Goal: Task Accomplishment & Management: Use online tool/utility

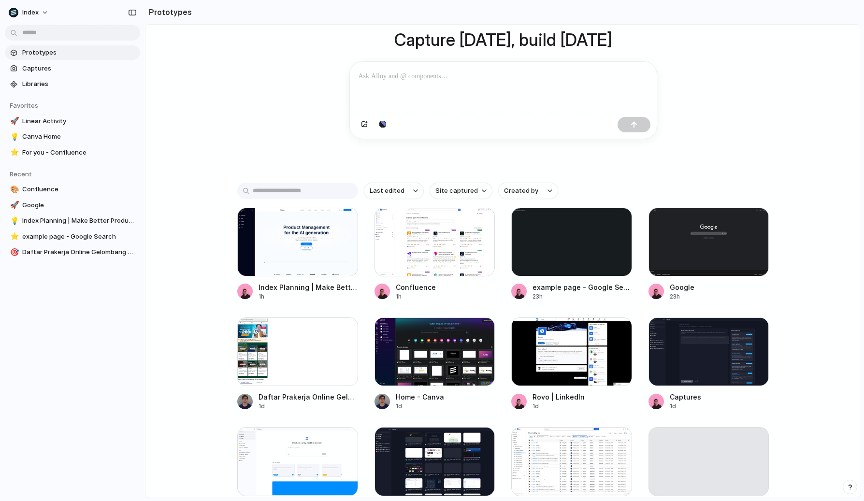
scroll to position [95, 0]
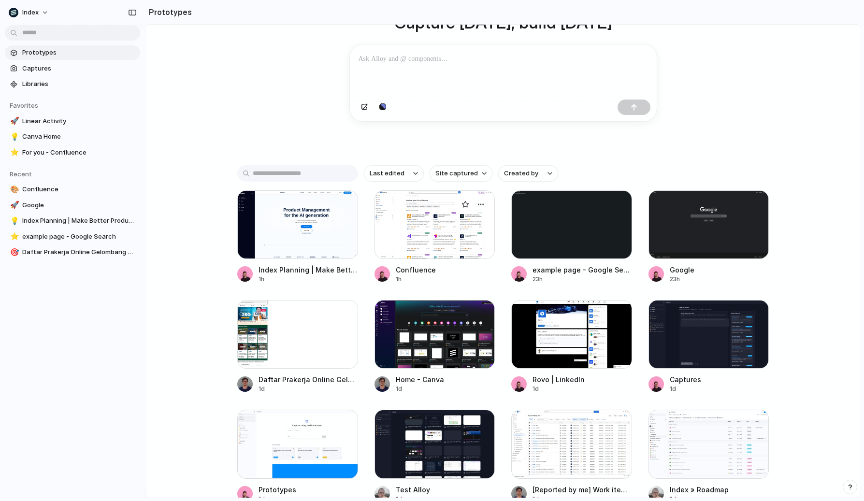
click at [414, 233] on div at bounding box center [435, 224] width 121 height 69
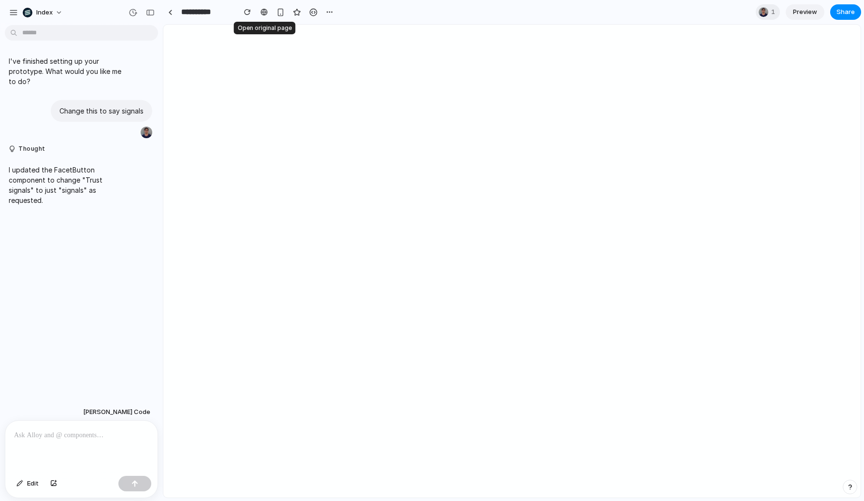
click at [257, 15] on div at bounding box center [264, 12] width 15 height 15
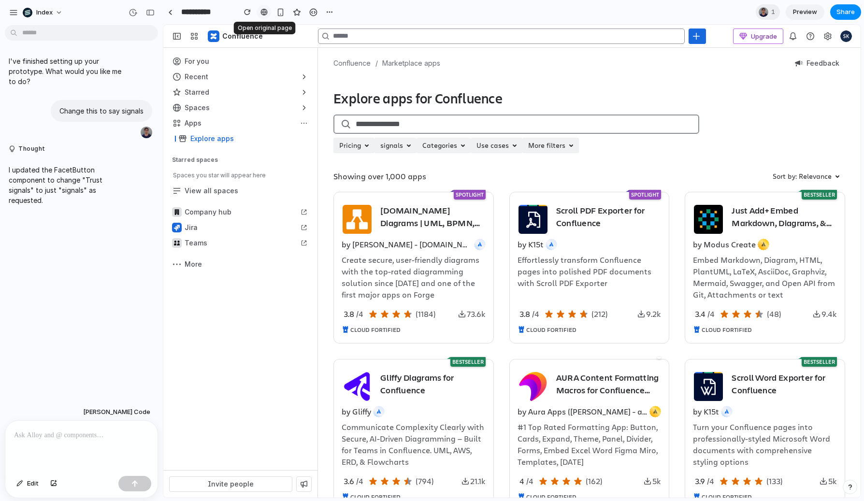
click at [261, 13] on div at bounding box center [264, 12] width 7 height 8
click at [157, 14] on button "button" at bounding box center [150, 12] width 15 height 15
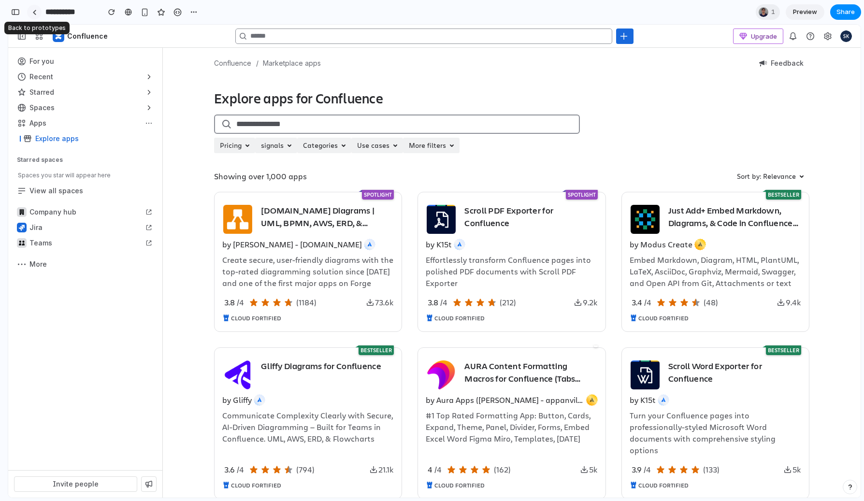
click at [36, 9] on link at bounding box center [34, 12] width 15 height 15
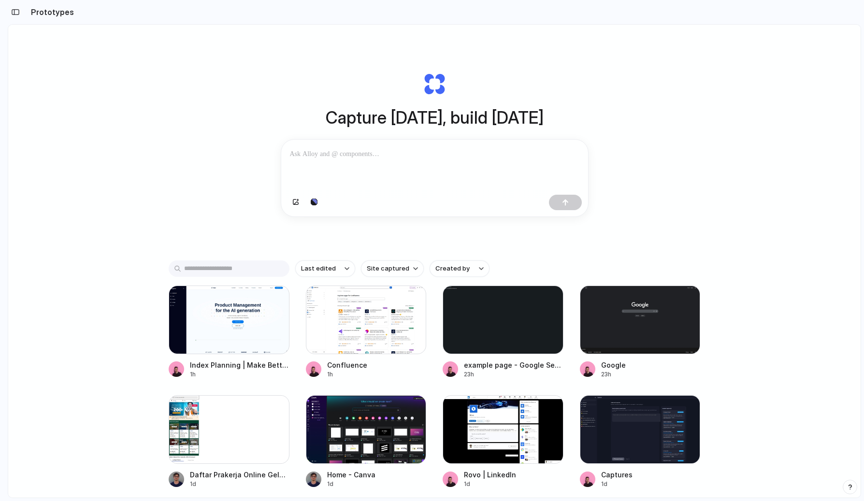
click at [390, 263] on div "Capture today, build tomorrow Clone web app Clone screenshot Start from existin…" at bounding box center [434, 287] width 853 height 524
click at [382, 273] on span "Site captured" at bounding box center [388, 269] width 43 height 10
type input "*****"
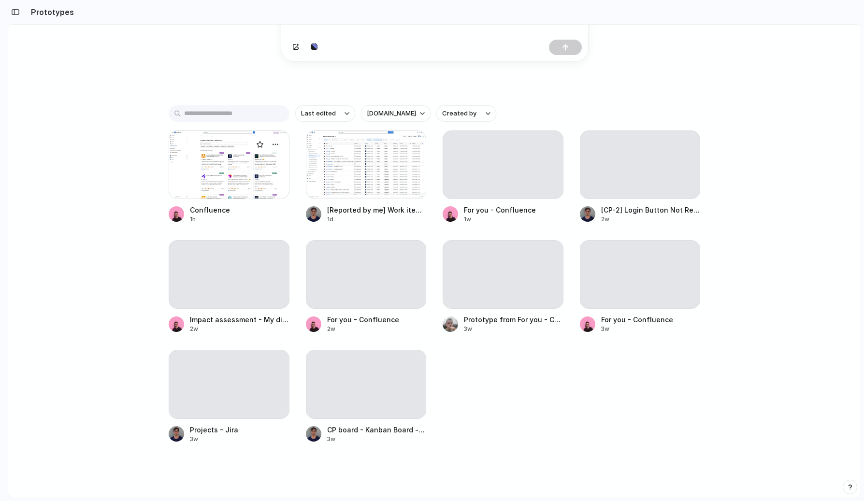
scroll to position [165, 0]
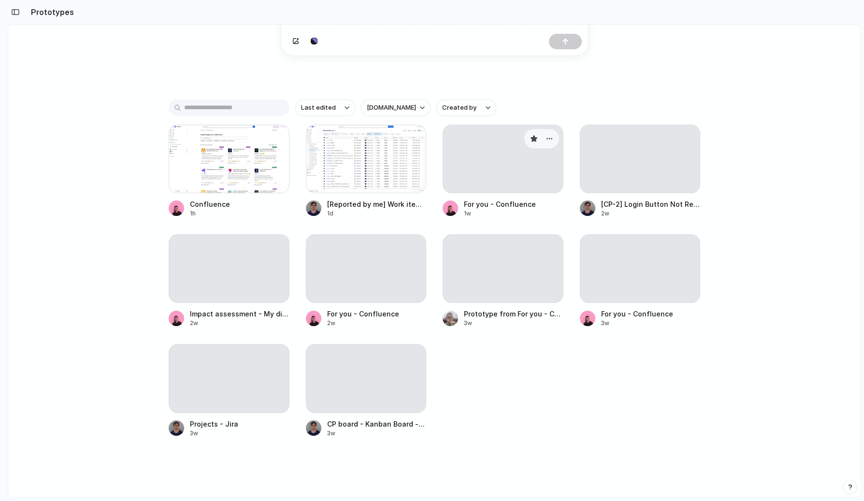
click at [458, 168] on div at bounding box center [503, 159] width 121 height 69
click at [249, 163] on div at bounding box center [229, 159] width 121 height 69
click at [22, 13] on button "button" at bounding box center [15, 11] width 15 height 15
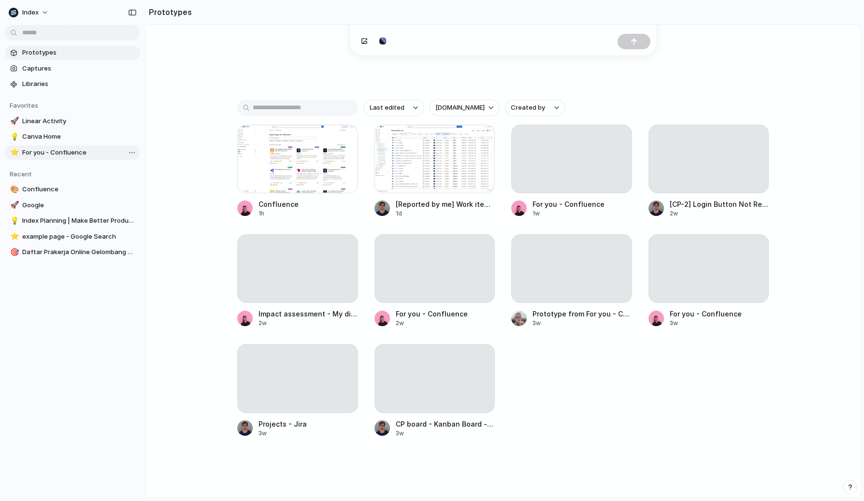
click at [58, 146] on link "⭐ For you - Confluence" at bounding box center [72, 152] width 135 height 15
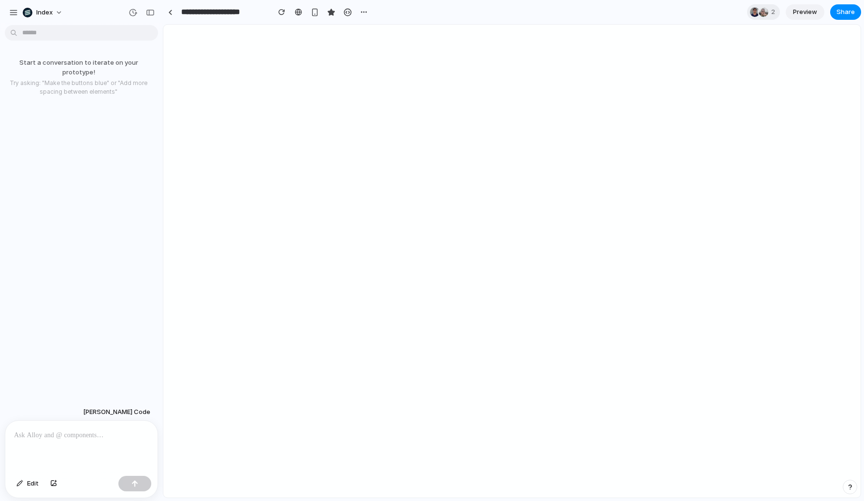
click at [174, 19] on div at bounding box center [170, 12] width 15 height 15
click at [172, 14] on div at bounding box center [170, 12] width 4 height 5
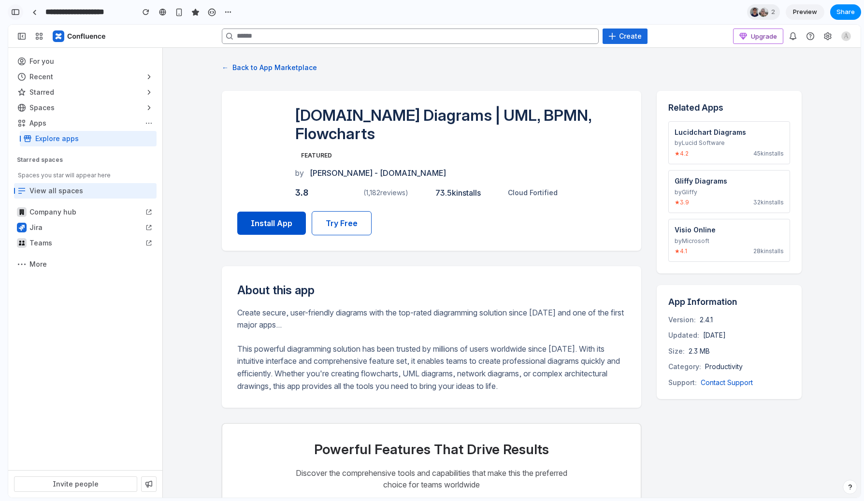
click at [18, 15] on button "button" at bounding box center [15, 11] width 15 height 15
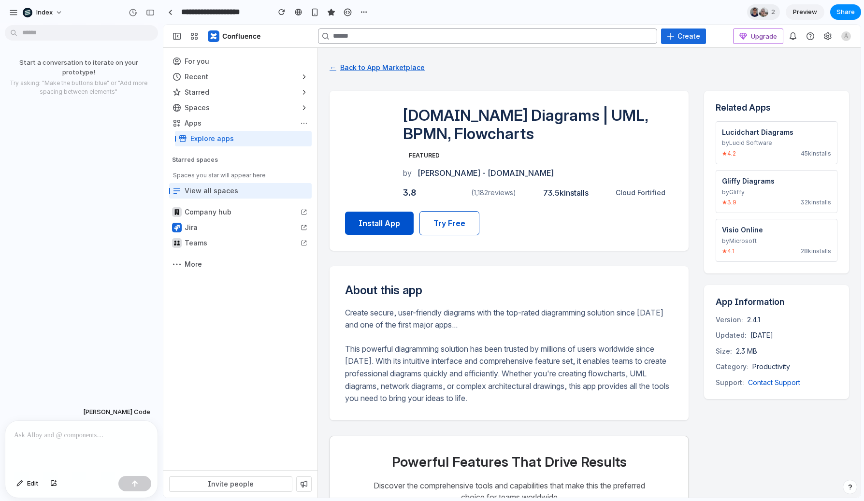
click at [370, 60] on button "← Back to App Marketplace" at bounding box center [377, 67] width 95 height 16
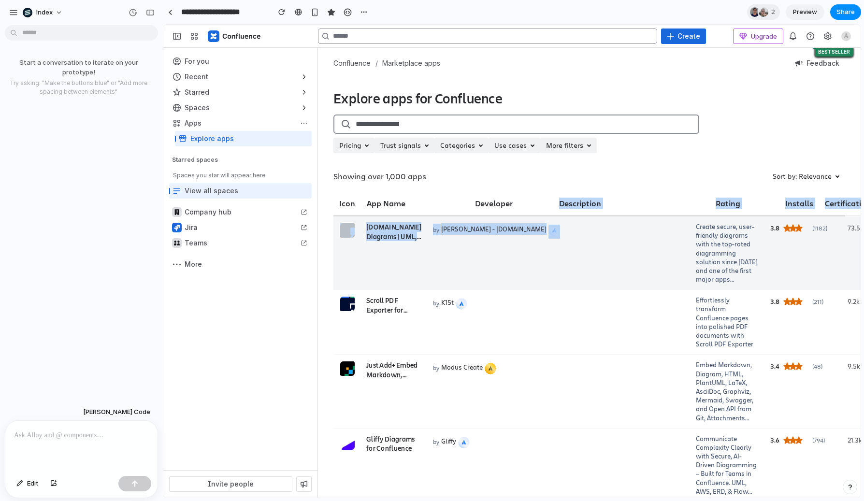
drag, startPoint x: 587, startPoint y: 201, endPoint x: 587, endPoint y: 290, distance: 88.9
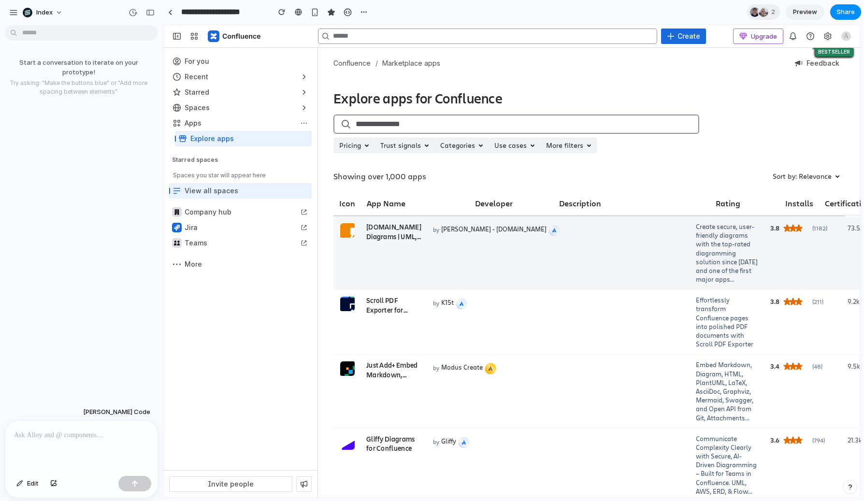
click at [479, 251] on td "by Seibert - draw.io" at bounding box center [558, 253] width 263 height 73
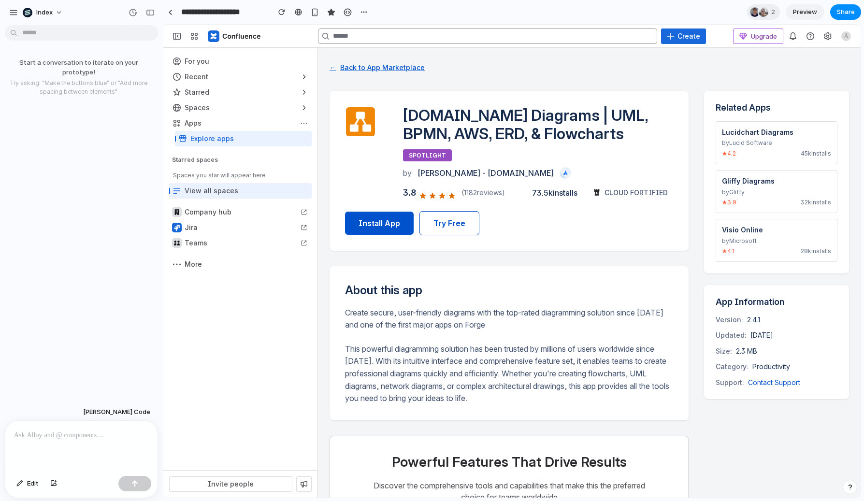
click at [363, 70] on button "← Back to App Marketplace" at bounding box center [377, 67] width 95 height 16
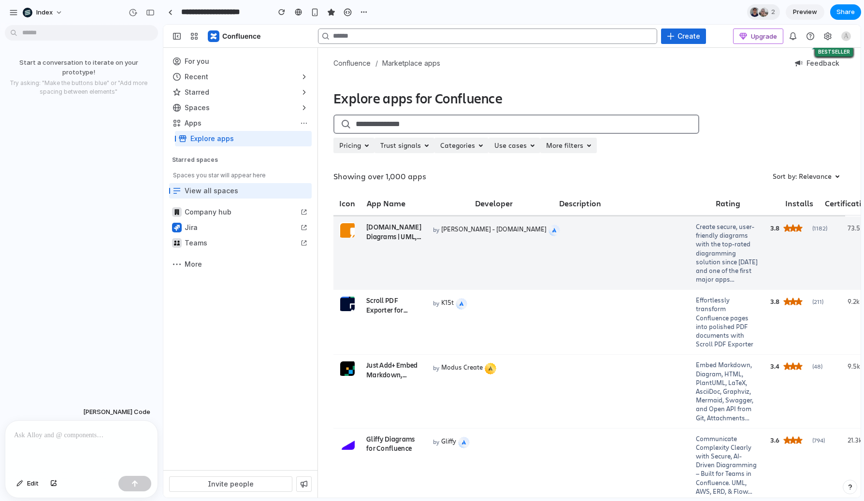
click at [392, 242] on td "draw.io Diagrams | UML, BPMN, AWS, ERD, & Flowcharts SPOTLIGHT" at bounding box center [394, 253] width 67 height 73
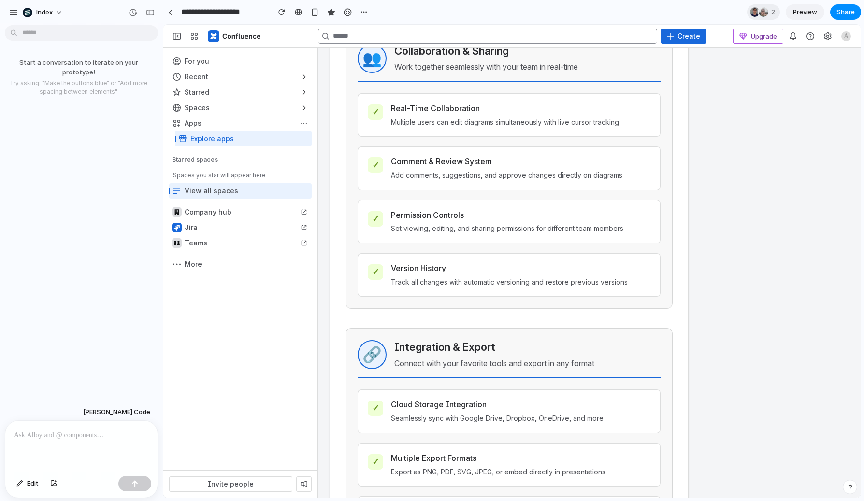
scroll to position [451, 0]
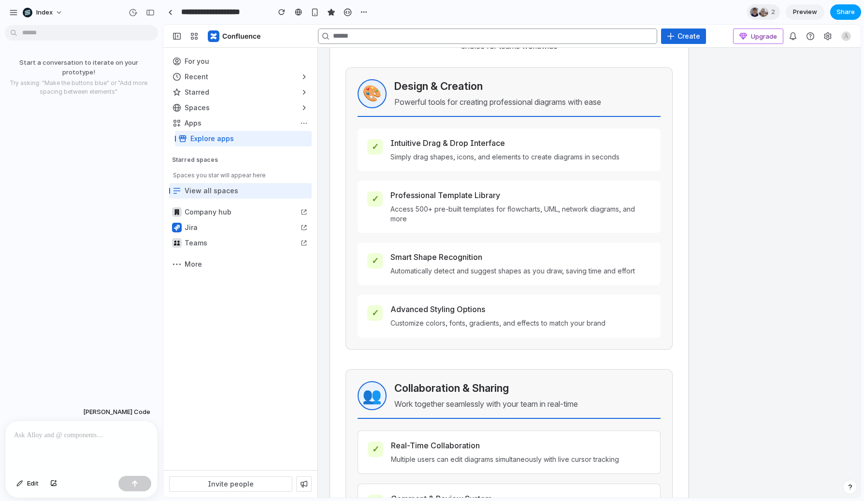
click at [842, 11] on span "Share" at bounding box center [846, 12] width 18 height 10
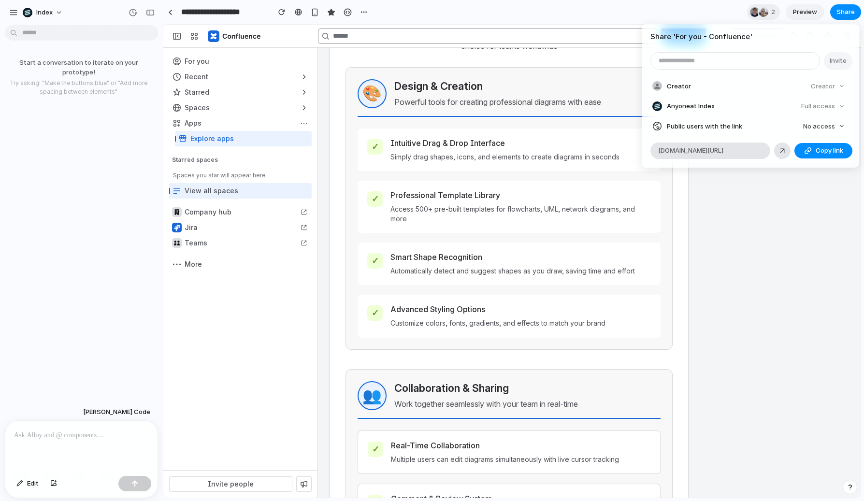
click at [725, 232] on div "Share ' For you - Confluence ' Invite Creator Creator Anyone at Index Full acce…" at bounding box center [432, 250] width 864 height 501
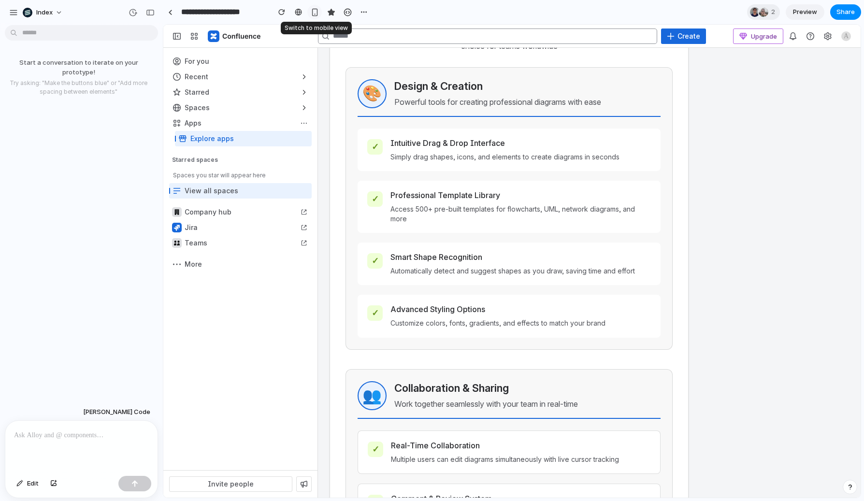
click at [312, 12] on div "button" at bounding box center [315, 12] width 8 height 8
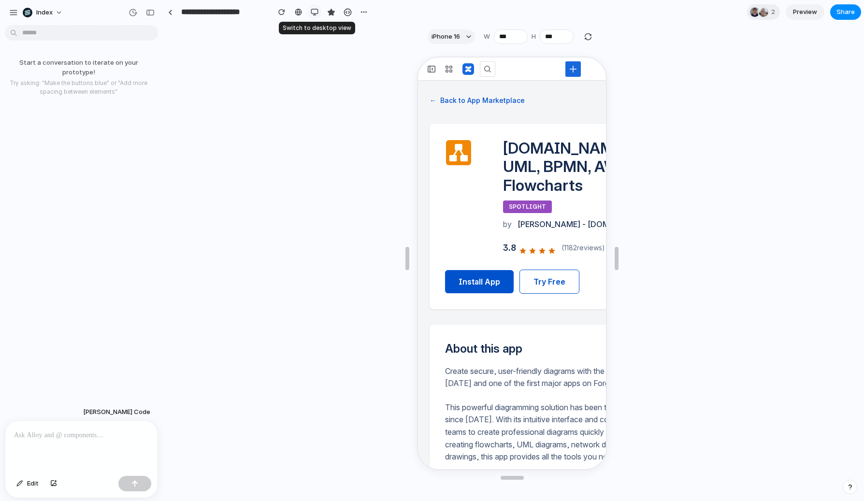
scroll to position [0, 0]
click at [312, 12] on div "button" at bounding box center [315, 12] width 8 height 8
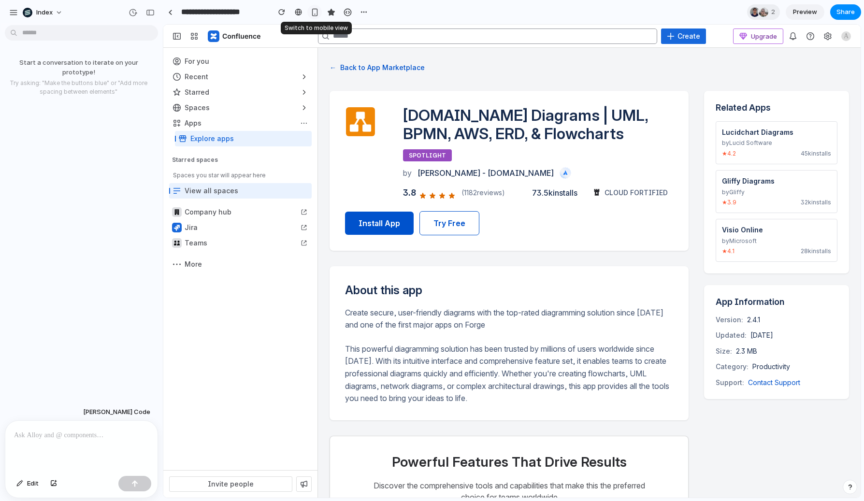
click at [312, 12] on div "button" at bounding box center [315, 12] width 8 height 8
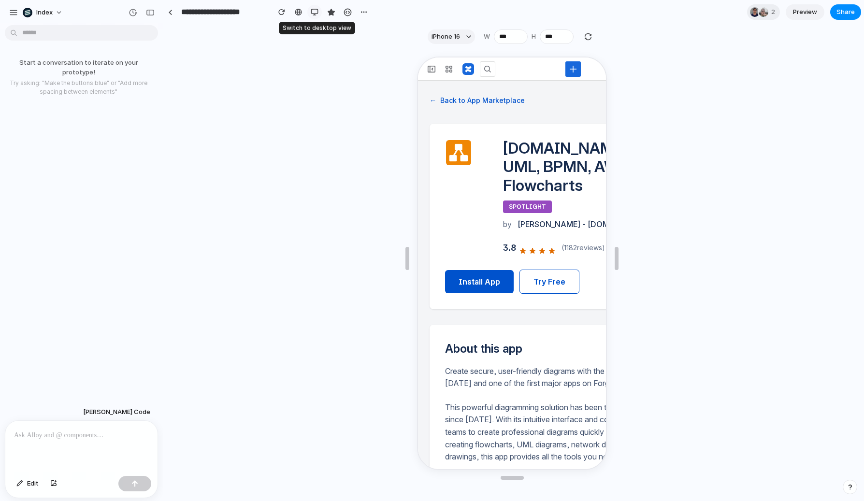
click at [312, 12] on div "button" at bounding box center [315, 12] width 8 height 8
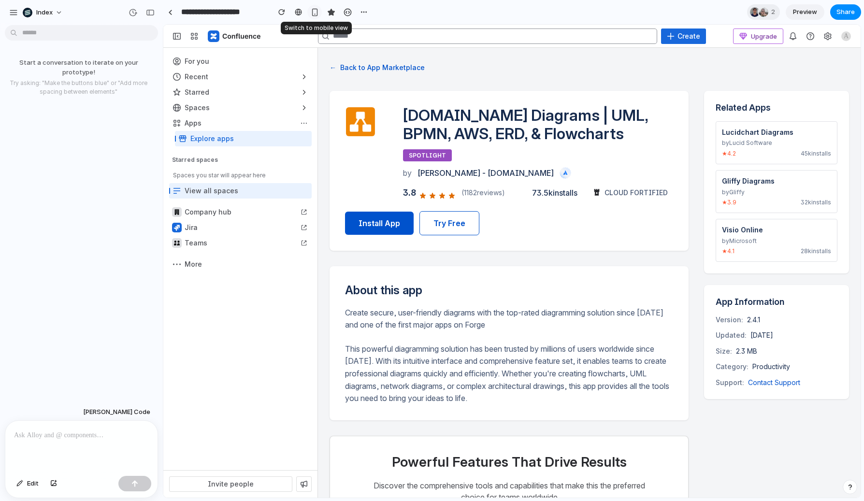
click at [312, 12] on div "button" at bounding box center [315, 12] width 8 height 8
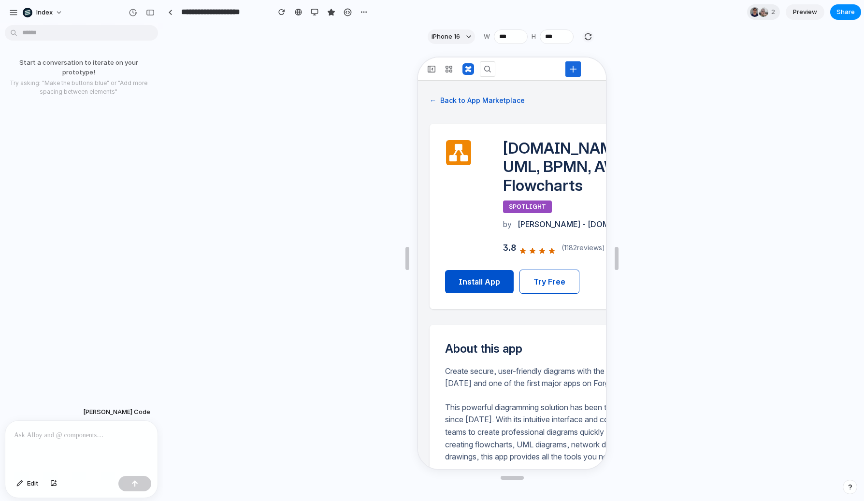
click at [589, 35] on div "button" at bounding box center [588, 36] width 9 height 9
type input "***"
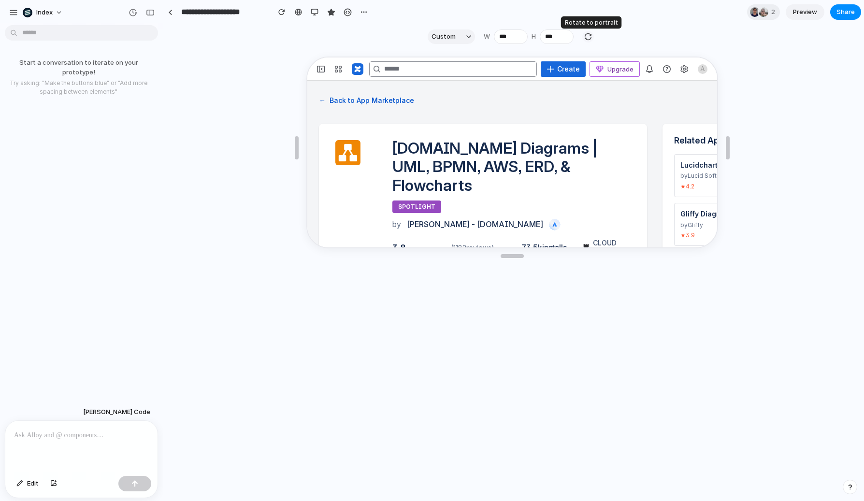
click at [589, 35] on div "button" at bounding box center [588, 36] width 9 height 9
type input "***"
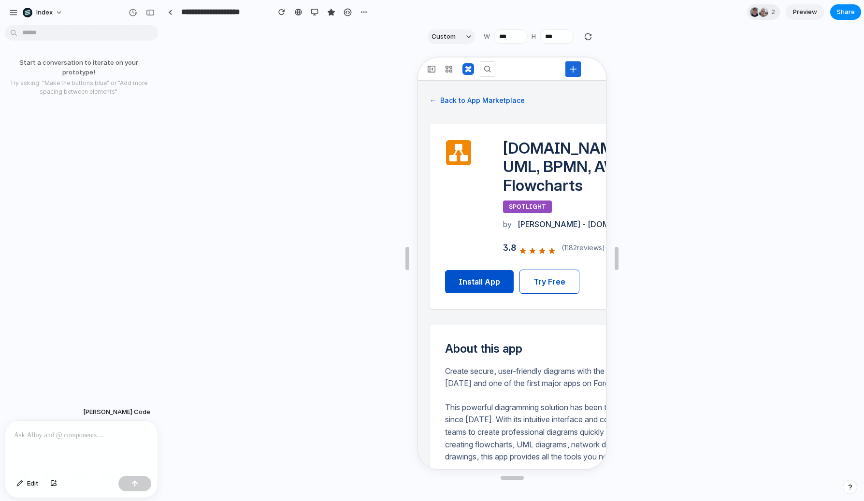
click at [371, 185] on div at bounding box center [511, 273] width 697 height 449
click at [297, 15] on div at bounding box center [298, 12] width 7 height 8
click at [311, 13] on div "button" at bounding box center [315, 12] width 8 height 8
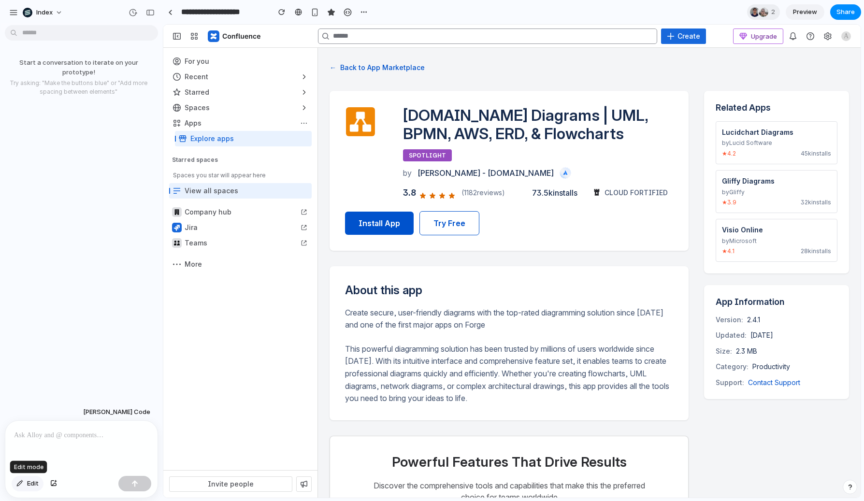
click at [29, 482] on span "Edit" at bounding box center [33, 484] width 12 height 10
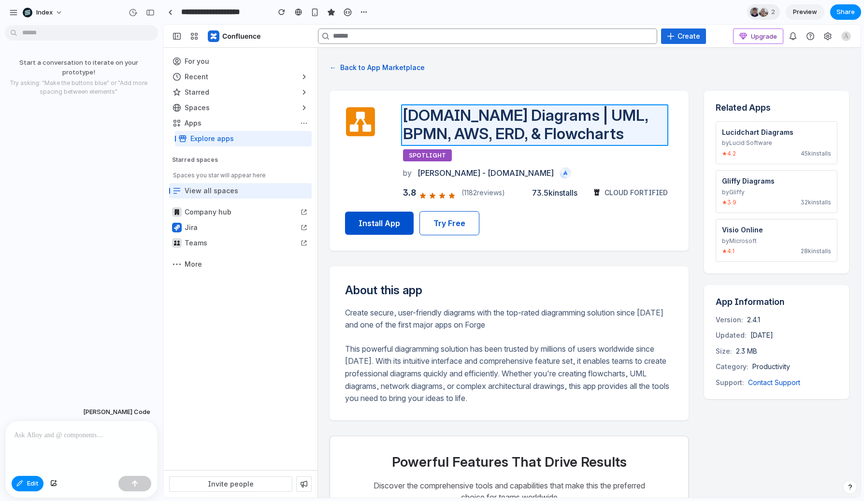
click at [483, 124] on div at bounding box center [512, 261] width 697 height 473
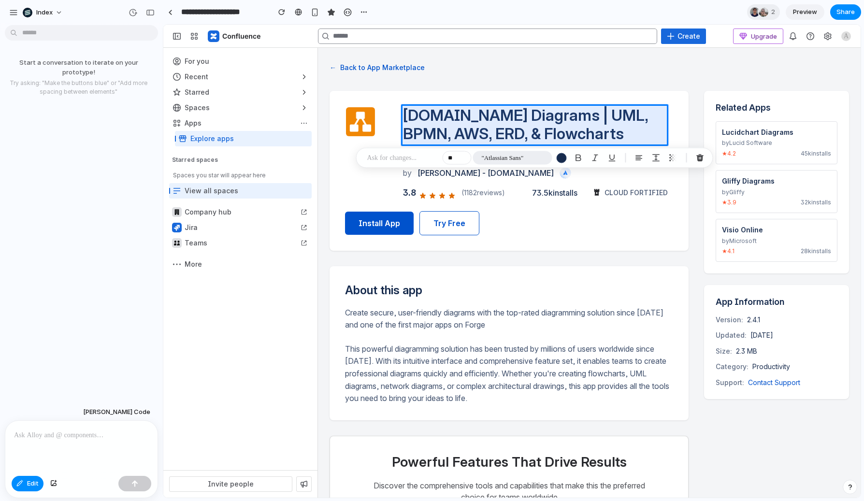
click at [489, 157] on span ""Atlassian Sans"" at bounding box center [503, 158] width 42 height 10
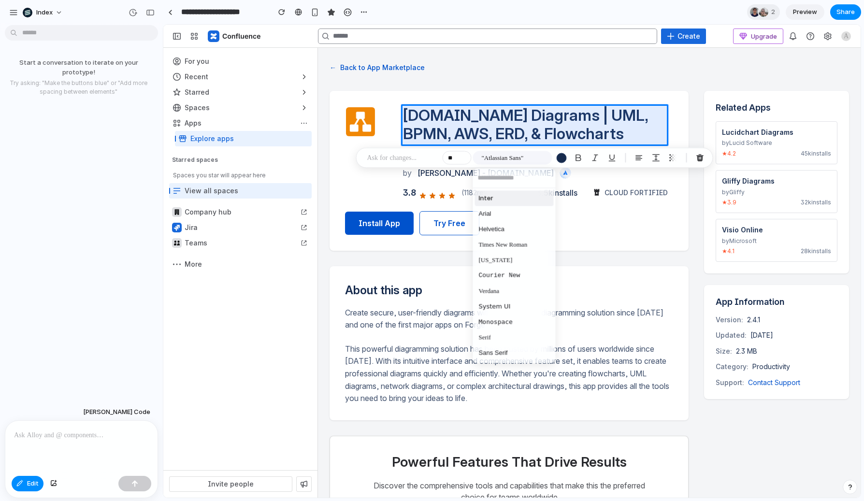
click at [486, 200] on span "Inter" at bounding box center [486, 199] width 15 height 10
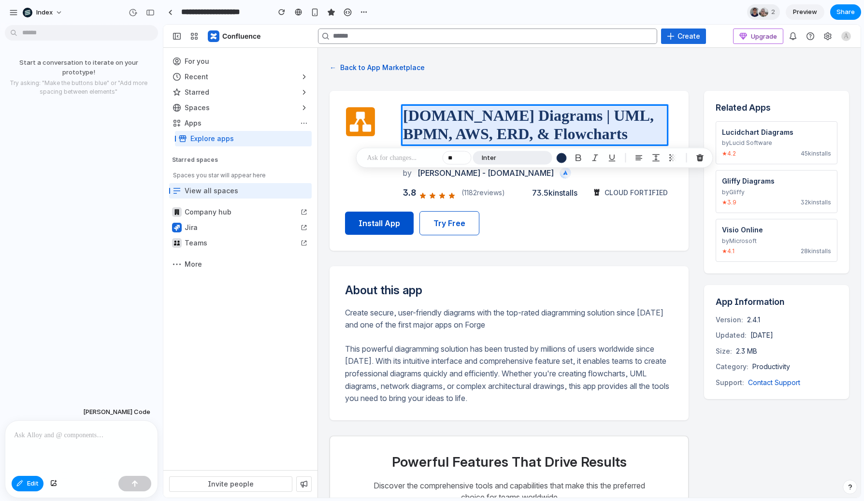
click at [507, 158] on button "Inter" at bounding box center [512, 158] width 79 height 14
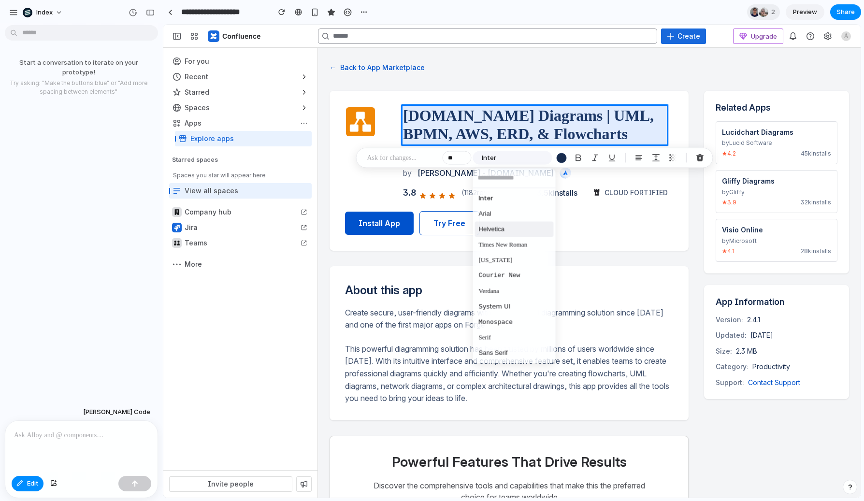
click at [497, 230] on span "Helvetica" at bounding box center [492, 230] width 26 height 10
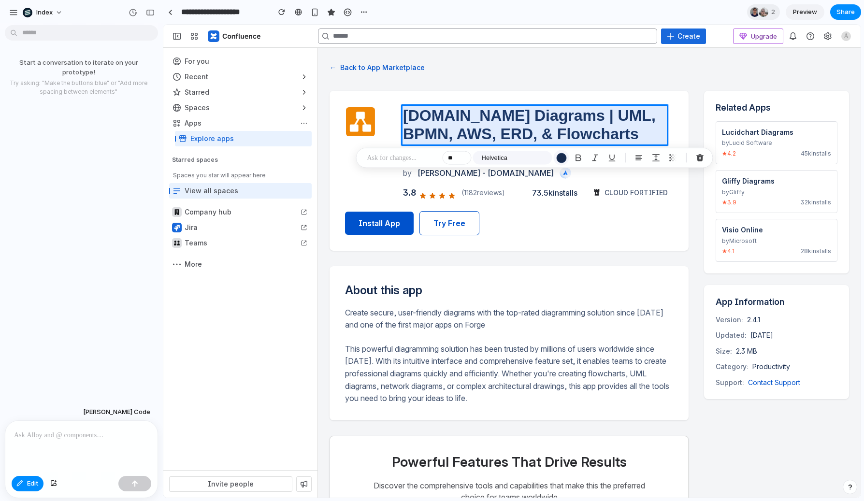
click at [560, 160] on div "button" at bounding box center [561, 158] width 10 height 10
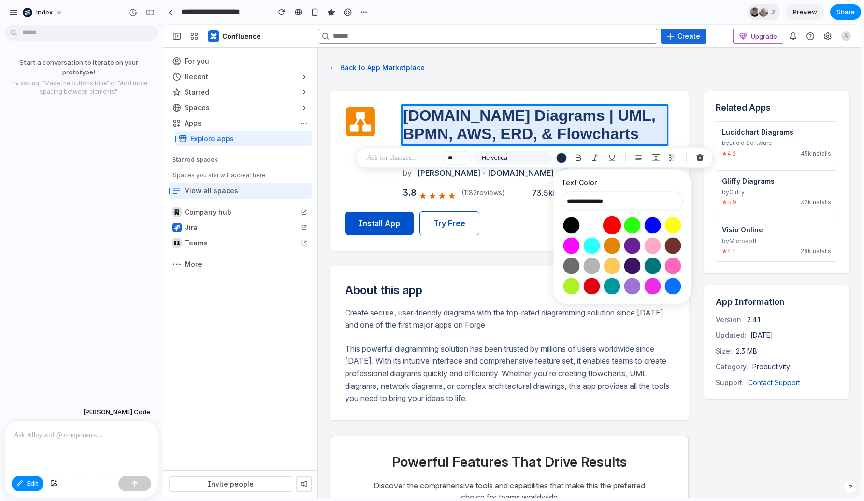
click at [614, 227] on button "Select color oklch(0.63 0.26 29)" at bounding box center [612, 226] width 18 height 18
type input "**********"
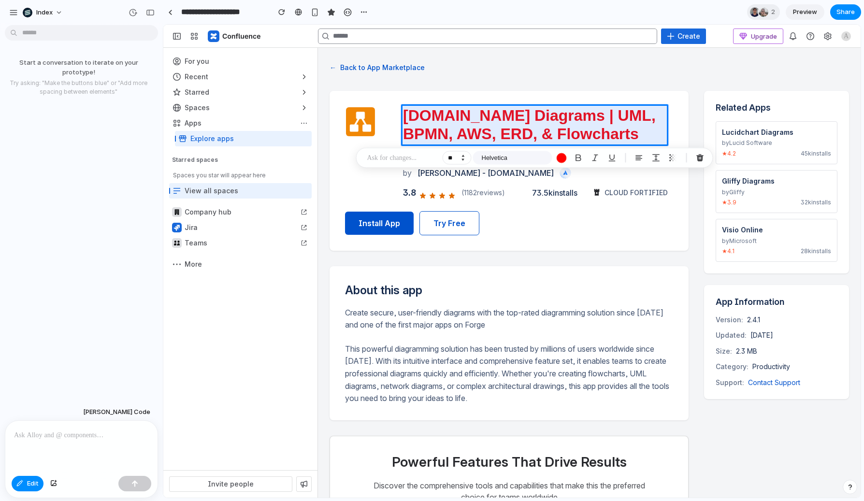
click at [463, 156] on button "Increment" at bounding box center [463, 156] width 10 height 5
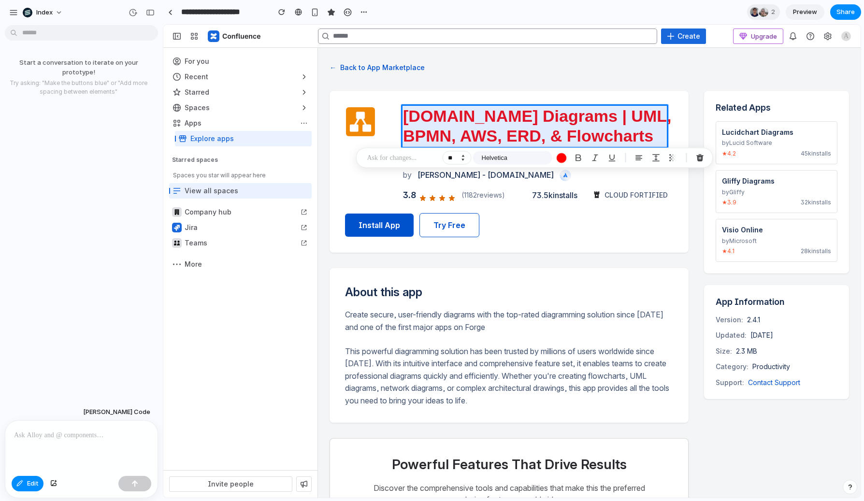
click at [463, 156] on button "Increment" at bounding box center [463, 156] width 10 height 5
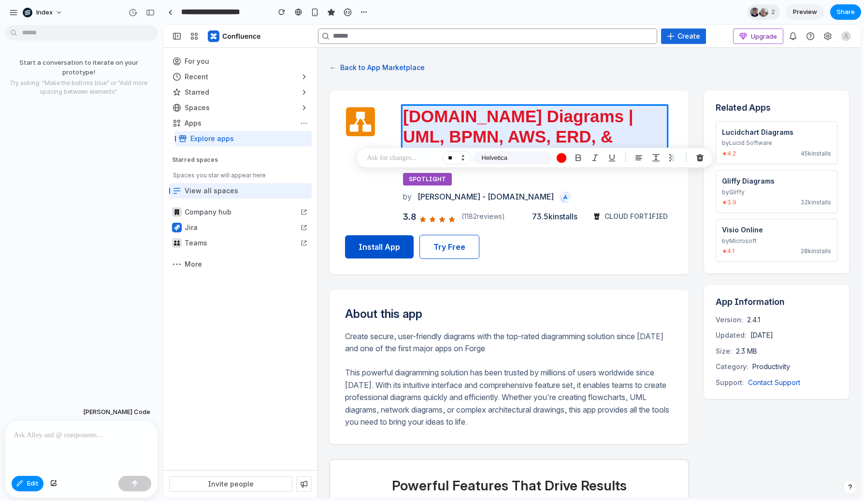
click at [463, 156] on button "Increment" at bounding box center [463, 156] width 10 height 5
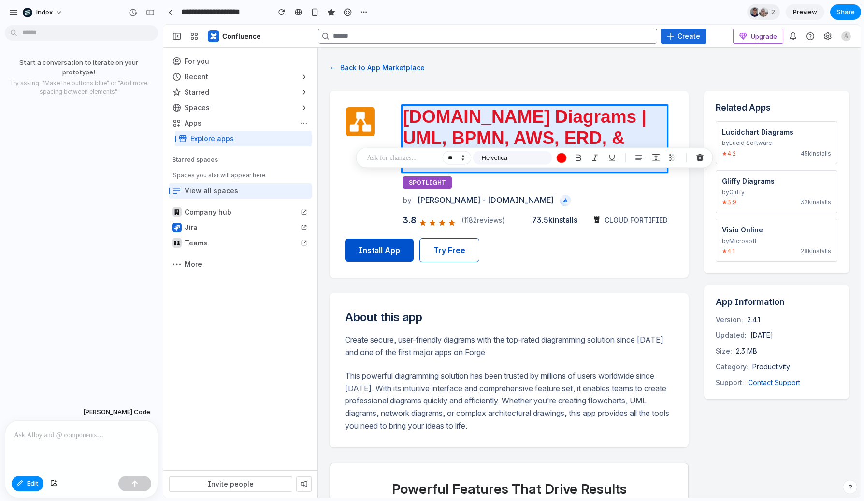
click at [463, 156] on button "Increment" at bounding box center [463, 156] width 10 height 5
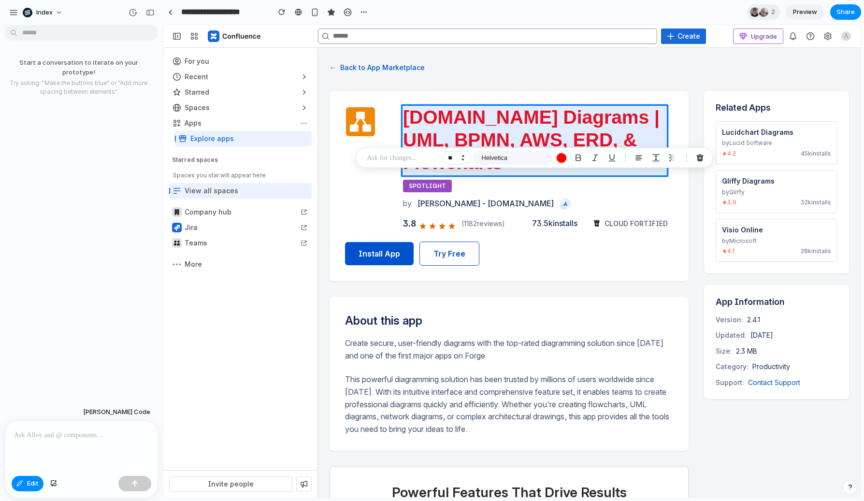
click at [463, 156] on button "Increment" at bounding box center [463, 156] width 10 height 5
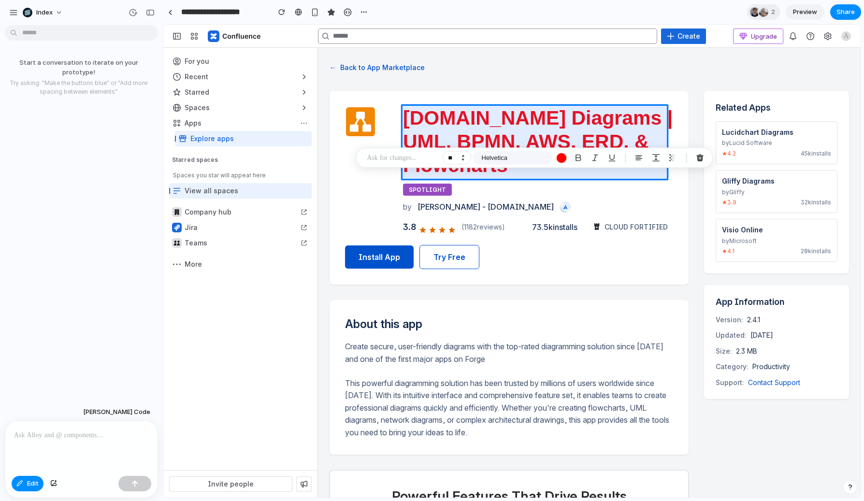
click at [463, 156] on button "Increment" at bounding box center [463, 156] width 10 height 5
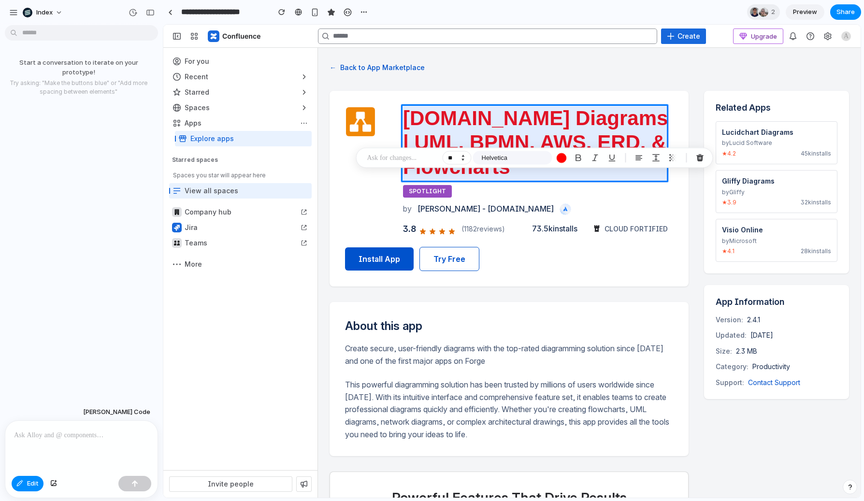
click at [463, 156] on button "Increment" at bounding box center [463, 156] width 10 height 5
type input "**"
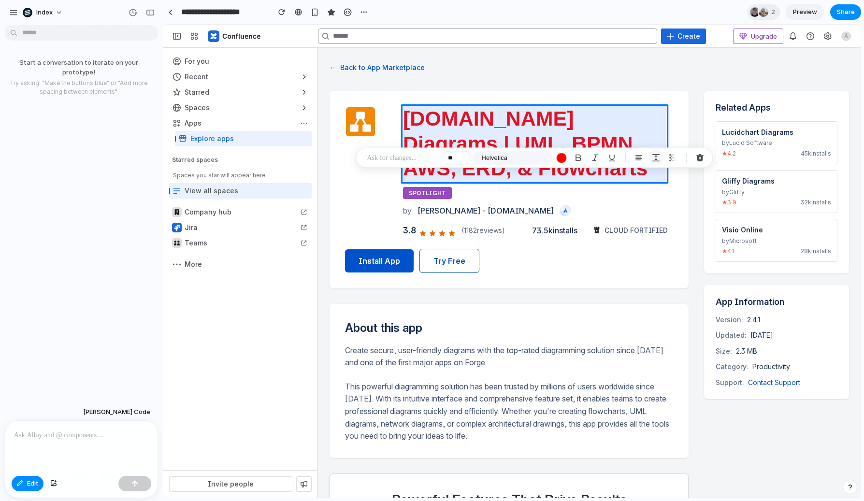
click at [653, 156] on div "button" at bounding box center [656, 158] width 9 height 9
click at [763, 226] on input "*" at bounding box center [765, 223] width 48 height 19
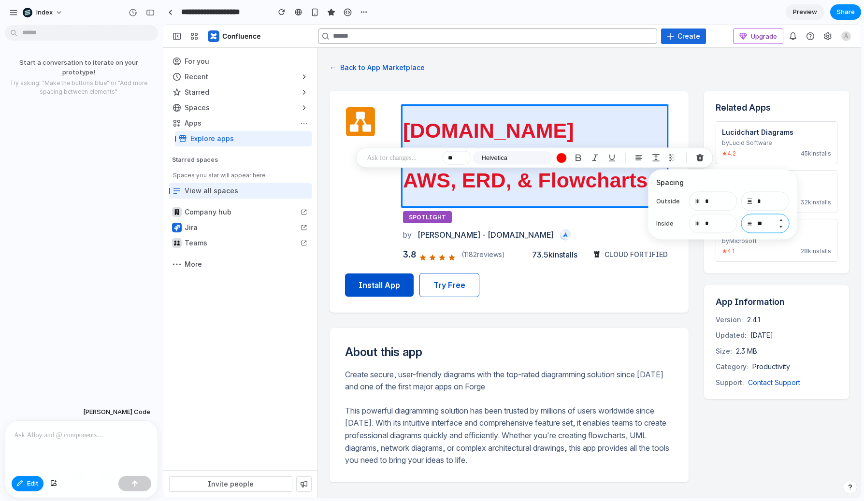
type input "**"
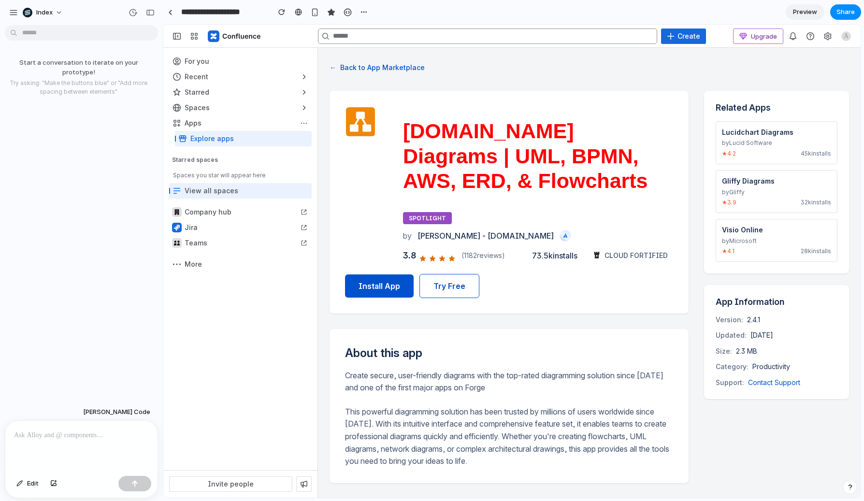
click at [46, 421] on div at bounding box center [81, 446] width 152 height 51
click at [60, 430] on p at bounding box center [81, 436] width 135 height 12
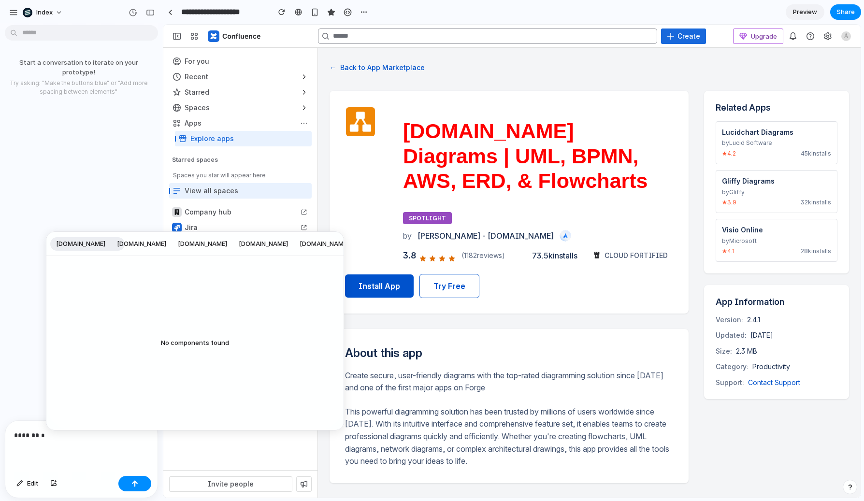
click at [219, 243] on span "[DOMAIN_NAME]" at bounding box center [202, 244] width 49 height 10
click at [162, 242] on span "[DOMAIN_NAME]" at bounding box center [137, 244] width 49 height 10
click at [101, 245] on span "[DOMAIN_NAME]" at bounding box center [76, 244] width 49 height 10
click at [29, 184] on div "www.bukalapak.com www.coinbase.com www.airbnb.com.au simon1.twingate.com asdfga…" at bounding box center [432, 250] width 864 height 501
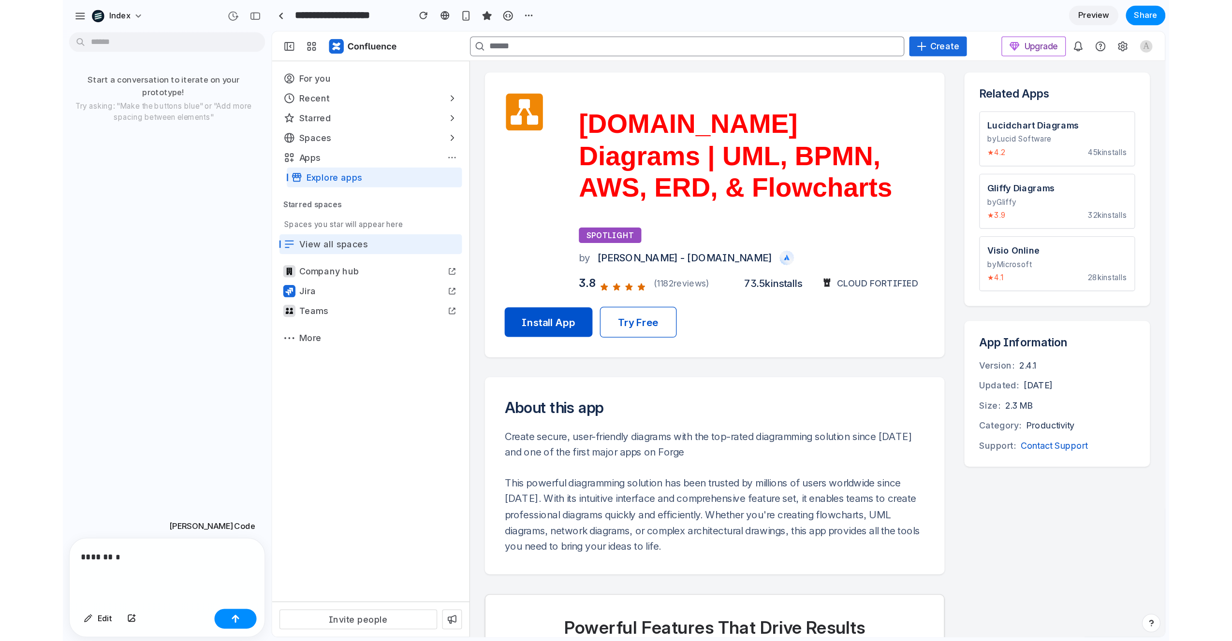
scroll to position [0, 0]
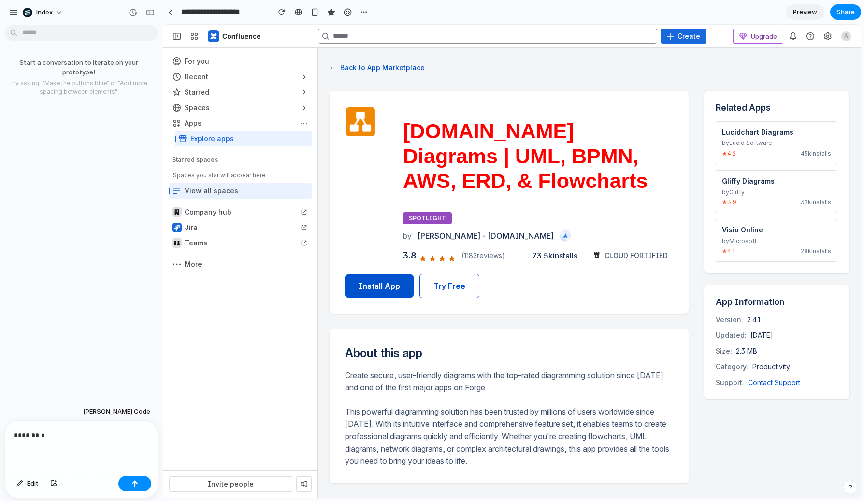
drag, startPoint x: 363, startPoint y: 119, endPoint x: 363, endPoint y: 74, distance: 45.0
click at [363, 74] on button "← Back to App Marketplace" at bounding box center [377, 67] width 95 height 16
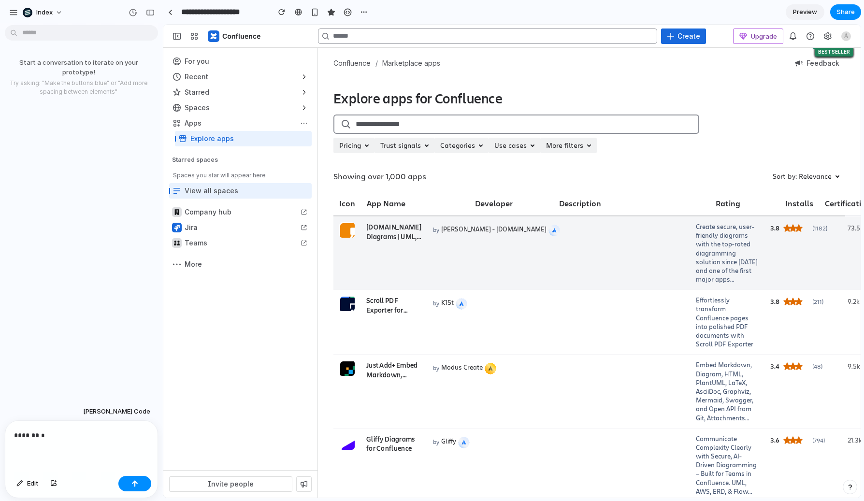
click at [498, 288] on td "by Seibert - draw.io" at bounding box center [558, 253] width 263 height 73
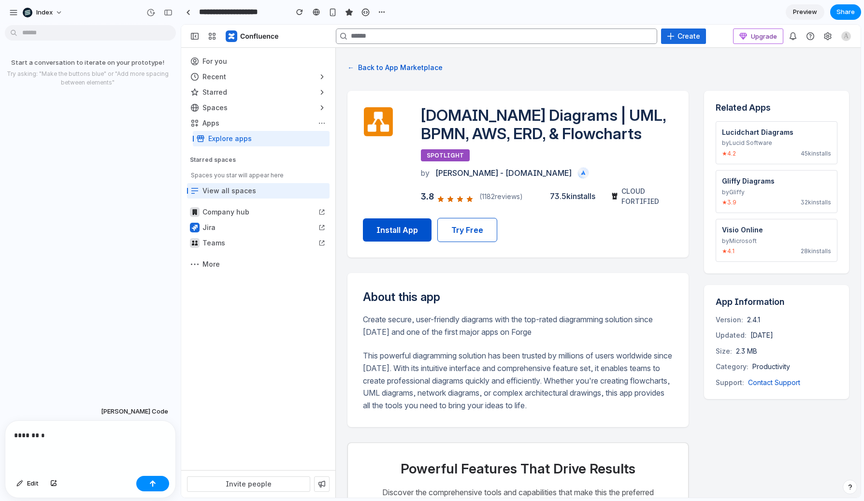
drag, startPoint x: 160, startPoint y: 87, endPoint x: 181, endPoint y: 87, distance: 20.3
click at [93, 433] on p "******* *" at bounding box center [88, 436] width 149 height 12
click at [93, 433] on p "*********" at bounding box center [88, 436] width 149 height 12
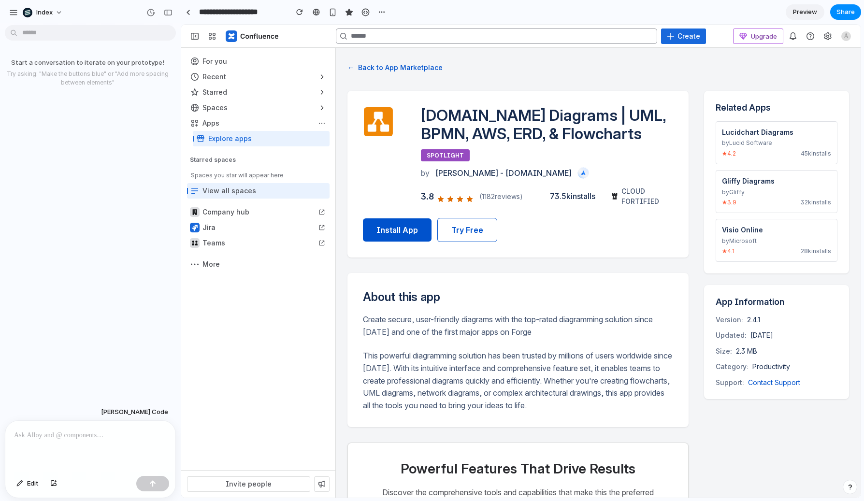
click at [52, 95] on div "Start a conversation to iterate on your prototype! Try asking: "Make the button…" at bounding box center [87, 216] width 175 height 375
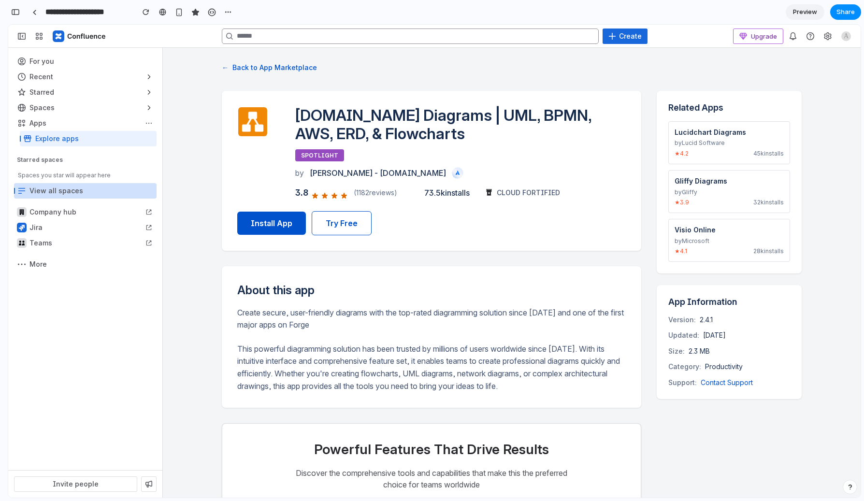
drag, startPoint x: 17, startPoint y: 188, endPoint x: 170, endPoint y: 213, distance: 154.8
click at [137, 188] on div at bounding box center [85, 190] width 143 height 15
click at [21, 12] on button "button" at bounding box center [15, 11] width 15 height 15
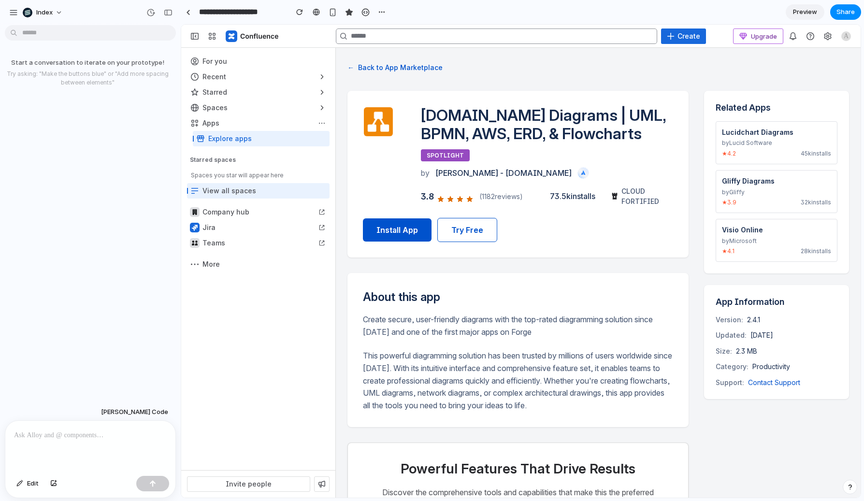
click at [44, 91] on div "Start a conversation to iterate on your prototype! Try asking: "Make the button…" at bounding box center [87, 72] width 175 height 44
drag, startPoint x: 51, startPoint y: 122, endPoint x: 54, endPoint y: -61, distance: 183.2
click at [54, 0] on html "**********" at bounding box center [432, 250] width 864 height 501
click at [86, 86] on p "Try asking: "Make the buttons blue" or "Add more spacing between elements"" at bounding box center [87, 78] width 167 height 17
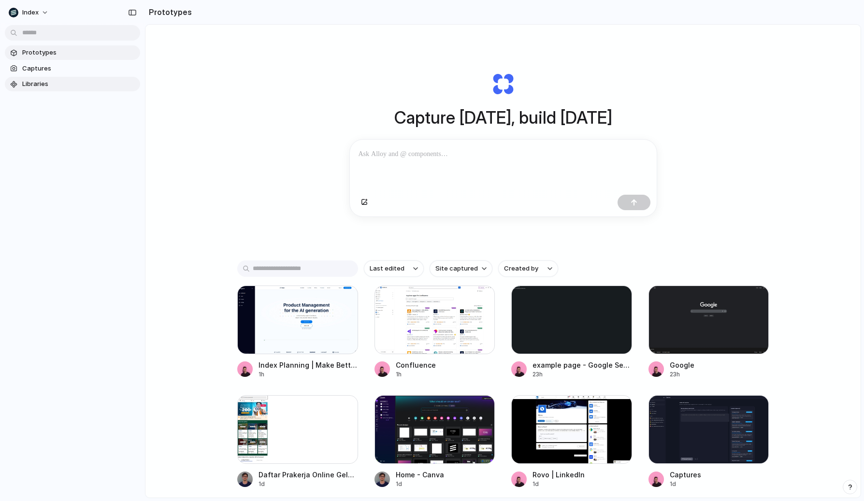
click at [74, 78] on link "Libraries" at bounding box center [72, 84] width 135 height 15
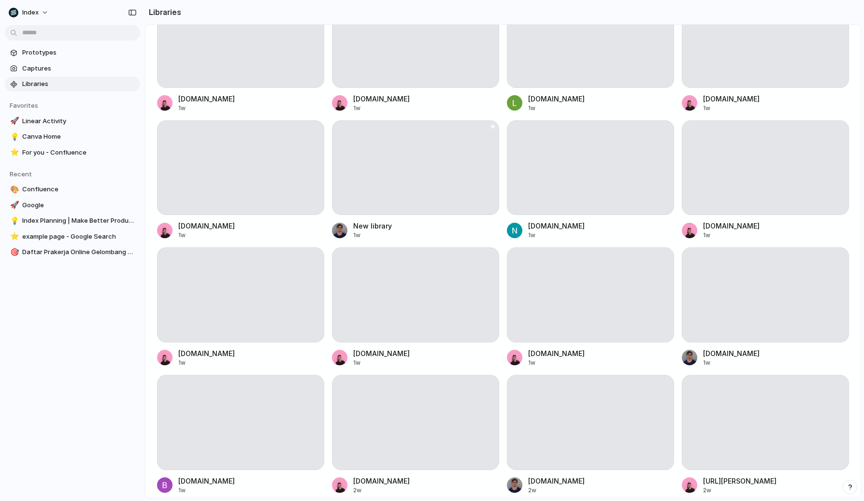
scroll to position [1079, 0]
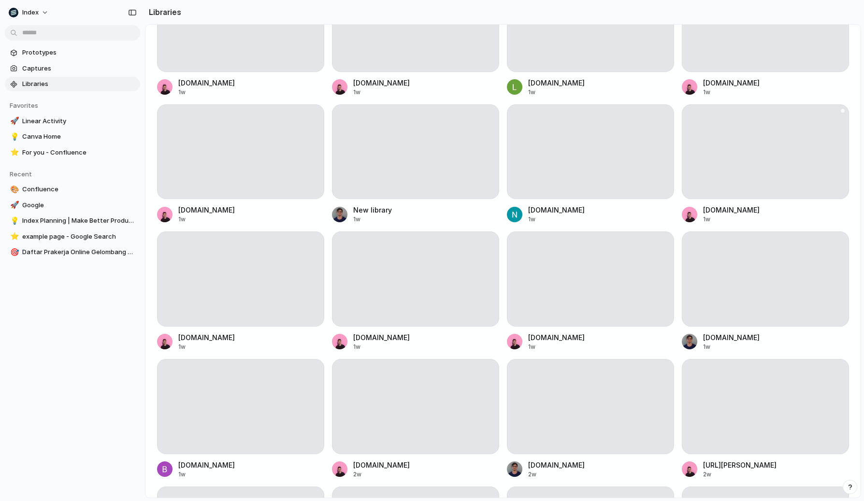
click at [735, 161] on div at bounding box center [765, 151] width 167 height 95
